Goal: Task Accomplishment & Management: Manage account settings

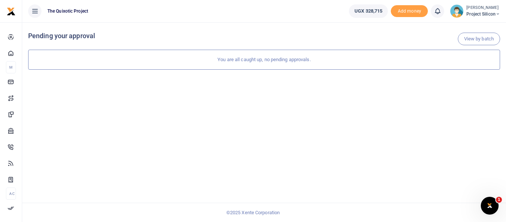
click at [36, 9] on icon at bounding box center [34, 11] width 7 height 8
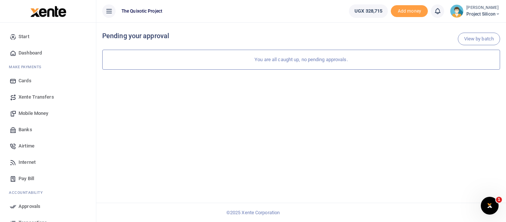
click at [37, 113] on span "Mobile Money" at bounding box center [34, 113] width 30 height 7
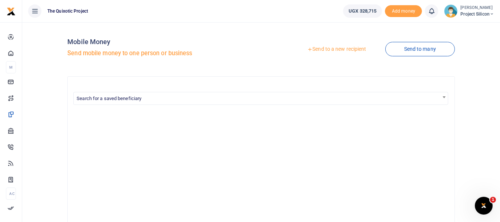
click at [350, 45] on link "Send to a new recipient" at bounding box center [336, 49] width 97 height 13
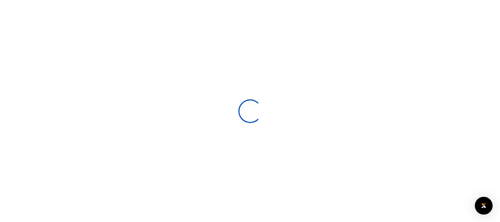
select select
drag, startPoint x: 0, startPoint y: 0, endPoint x: 301, endPoint y: -10, distance: 301.4
click at [301, 0] on html "Start Dashboard M ake Payments Cards Xente Transfers Mobile Money Banks Airtime…" at bounding box center [250, 160] width 500 height 320
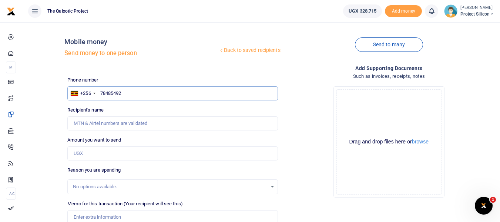
type input "784854923"
type input "Rabecca Ahumuza"
type input "784854923"
click at [144, 155] on input "Amount you want to send" at bounding box center [172, 153] width 210 height 14
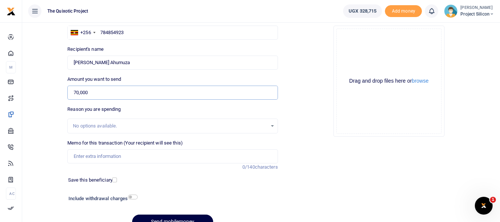
scroll to position [67, 0]
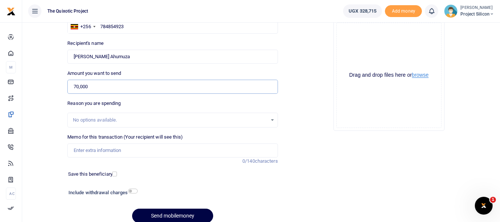
type input "70,000"
click at [426, 76] on button "browse" at bounding box center [420, 75] width 17 height 6
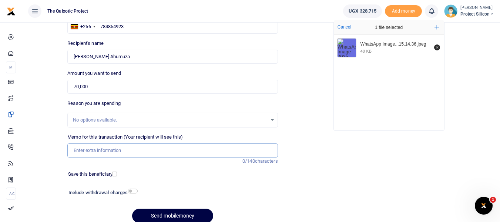
click at [177, 150] on input "Memo for this transaction (Your recipient will see this)" at bounding box center [172, 150] width 210 height 14
type input "Staff lunch"
click at [183, 214] on button "Send mobilemoney" at bounding box center [172, 215] width 81 height 14
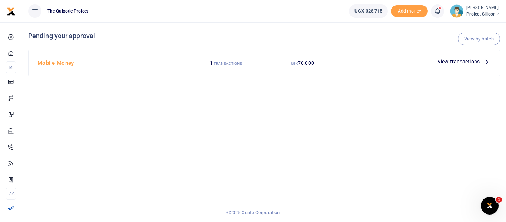
click at [479, 57] on div "View transactions" at bounding box center [463, 61] width 59 height 11
click at [486, 60] on icon at bounding box center [486, 61] width 8 height 8
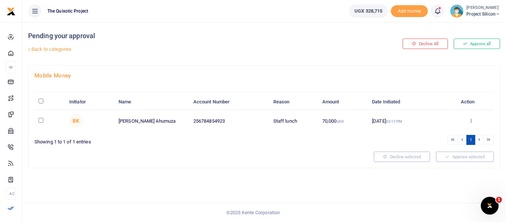
click at [471, 123] on link at bounding box center [470, 121] width 5 height 6
click at [440, 131] on link "Approve" at bounding box center [443, 132] width 58 height 10
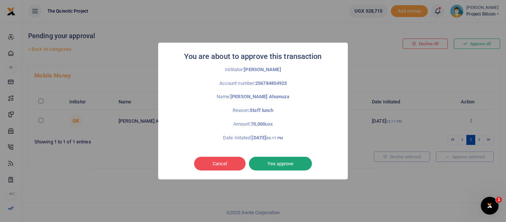
click at [298, 165] on button "Yes approve" at bounding box center [280, 164] width 63 height 14
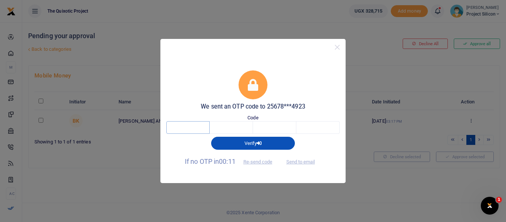
click at [205, 128] on input "text" at bounding box center [187, 127] width 43 height 13
type input "5"
type input "0"
type input "1"
